Goal: Task Accomplishment & Management: Manage account settings

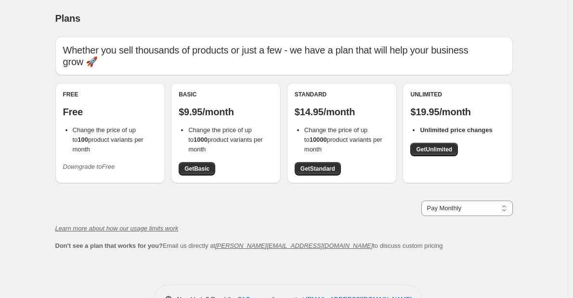
click at [115, 163] on icon "Downgrade to Free" at bounding box center [89, 166] width 52 height 7
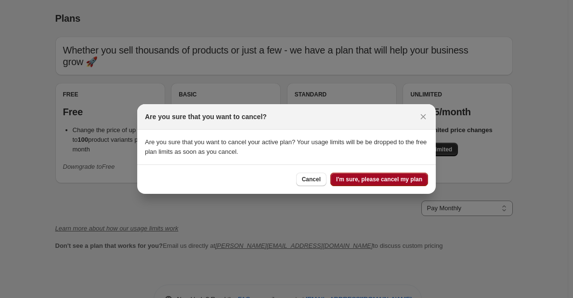
click at [392, 182] on span "I'm sure, please cancel my plan" at bounding box center [379, 179] width 86 height 8
